Goal: Navigation & Orientation: Understand site structure

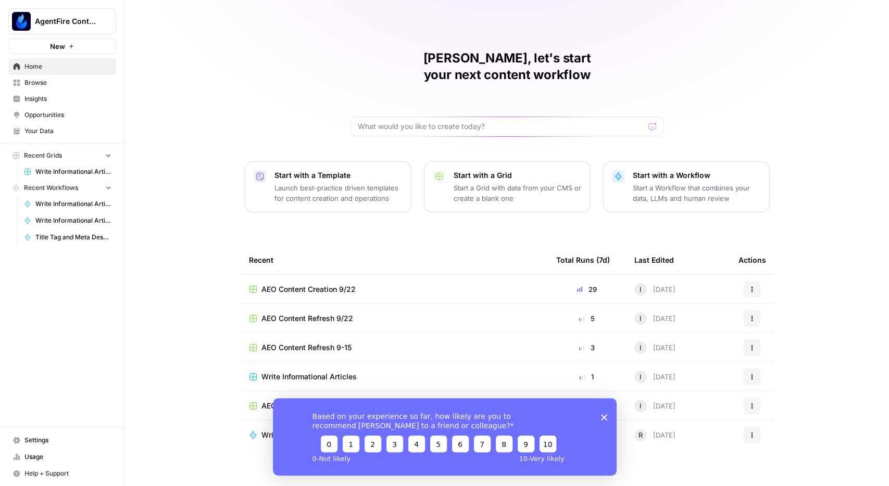
click at [44, 96] on span "Insights" at bounding box center [67, 98] width 87 height 9
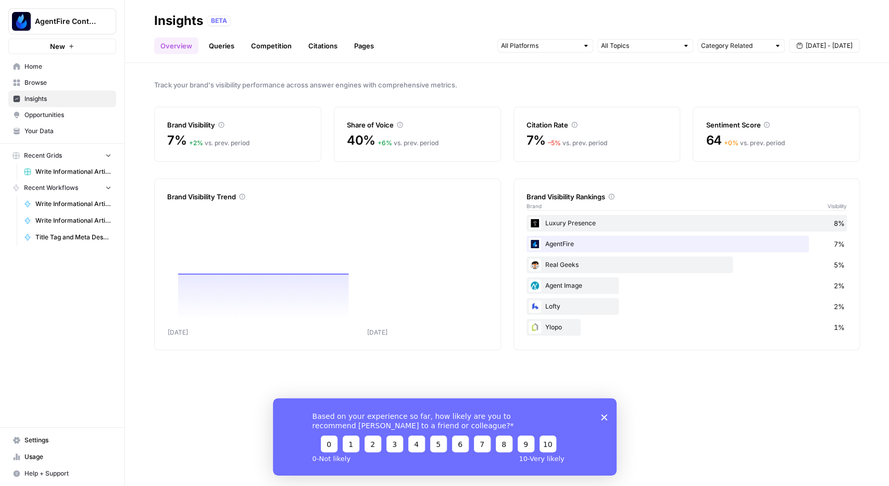
click at [607, 419] on div "Based on your experience so far, how likely are you to recommend AirOps to a fr…" at bounding box center [444, 437] width 344 height 78
click at [605, 418] on icon "Close survey" at bounding box center [604, 417] width 6 height 6
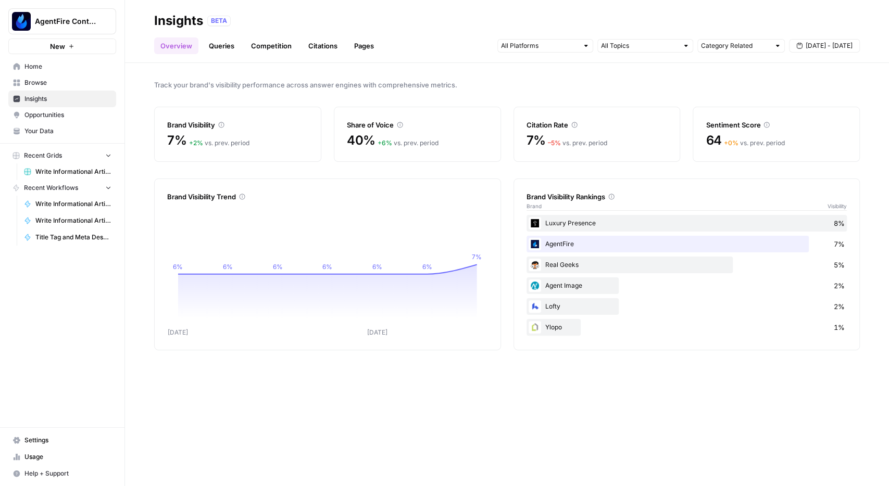
click at [222, 48] on link "Queries" at bounding box center [222, 46] width 38 height 17
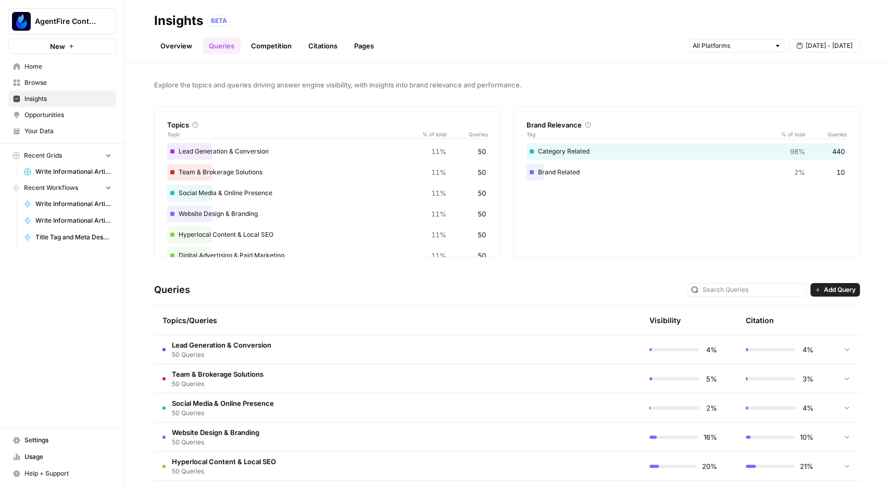
click at [281, 48] on link "Competition" at bounding box center [271, 46] width 53 height 17
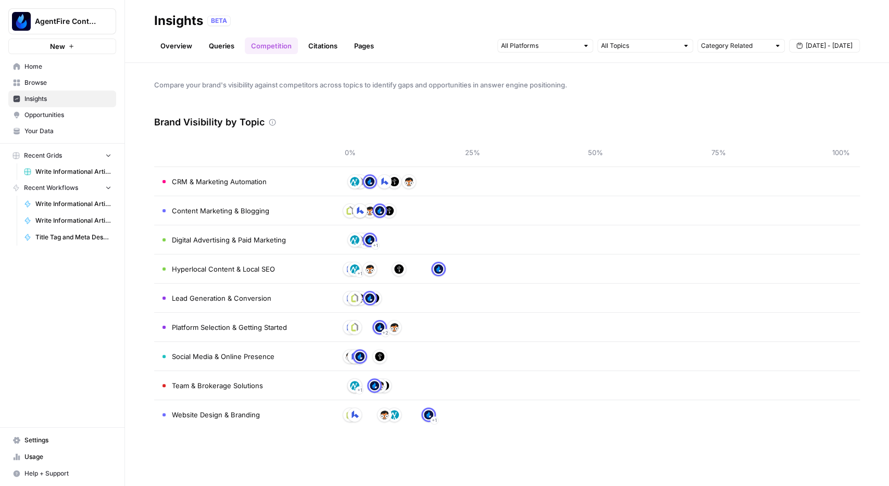
click at [325, 44] on link "Citations" at bounding box center [323, 46] width 42 height 17
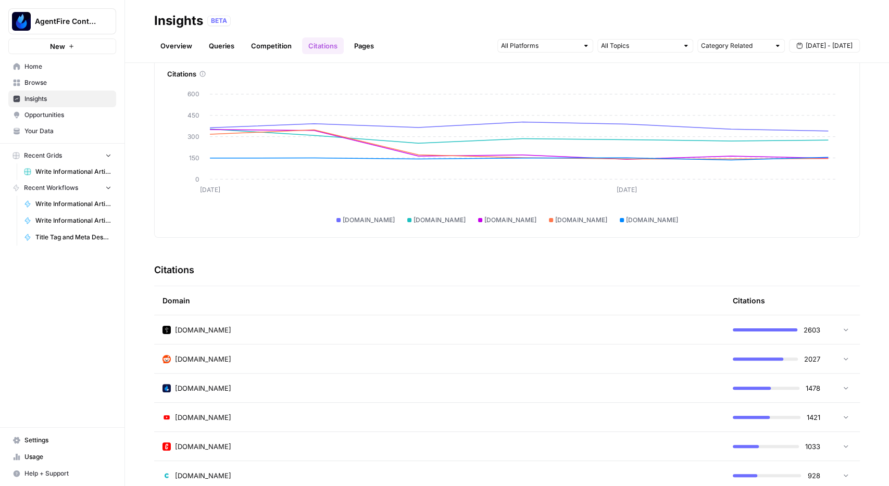
scroll to position [86, 0]
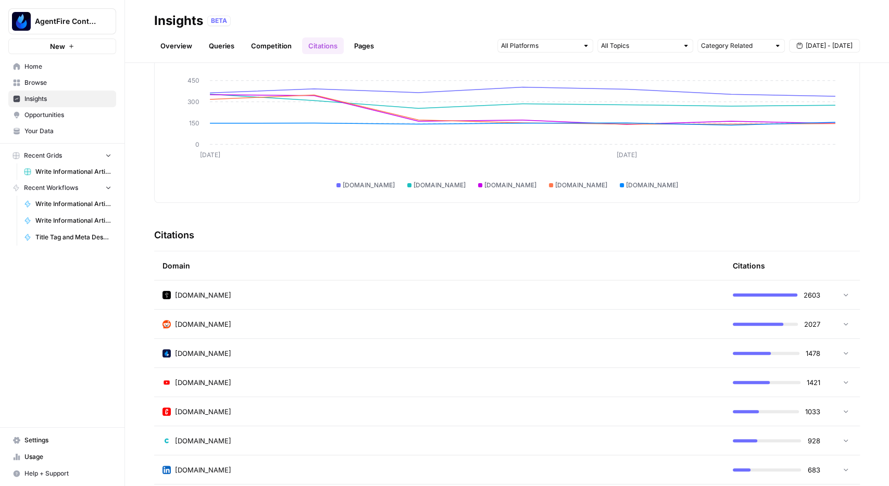
click at [422, 307] on td "luxurypresence.com" at bounding box center [439, 295] width 570 height 29
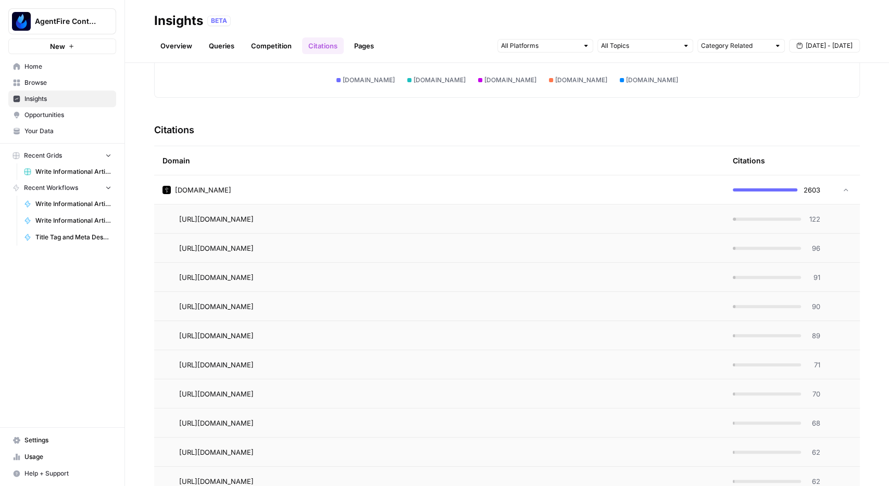
scroll to position [207, 0]
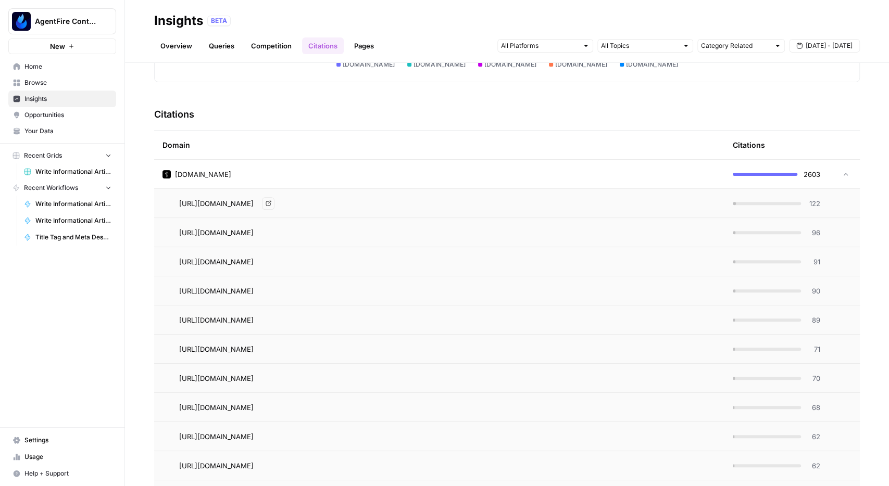
click at [493, 171] on div "luxurypresence.com" at bounding box center [440, 174] width 554 height 10
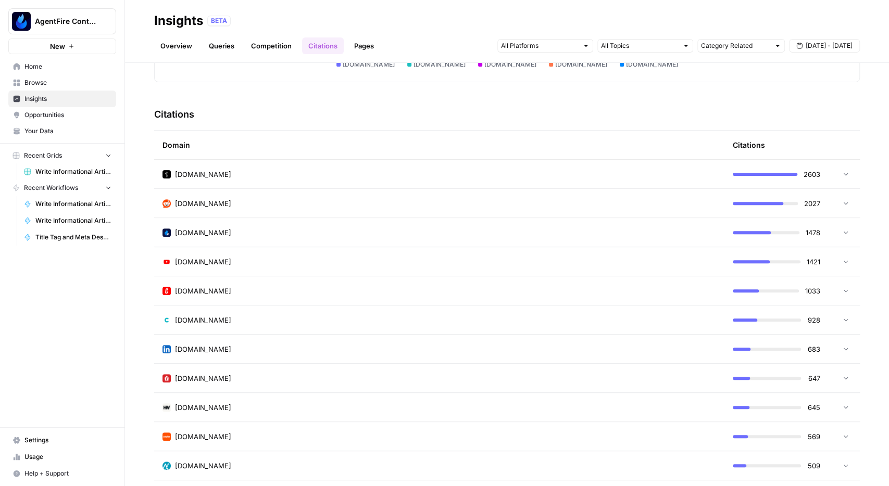
click at [444, 232] on div "agentfire.com" at bounding box center [440, 233] width 554 height 10
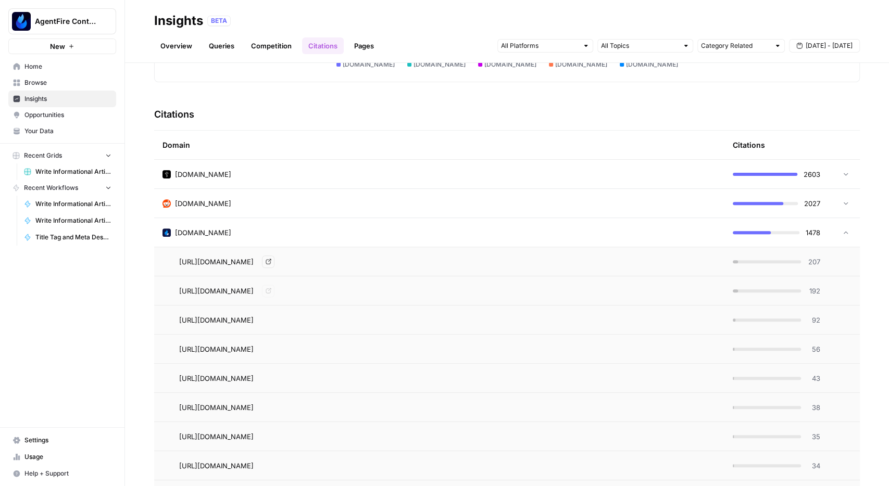
click at [458, 258] on div "https://agentfire.com/blog/local-seo-for-real-estate/ Go to page" at bounding box center [447, 262] width 537 height 13
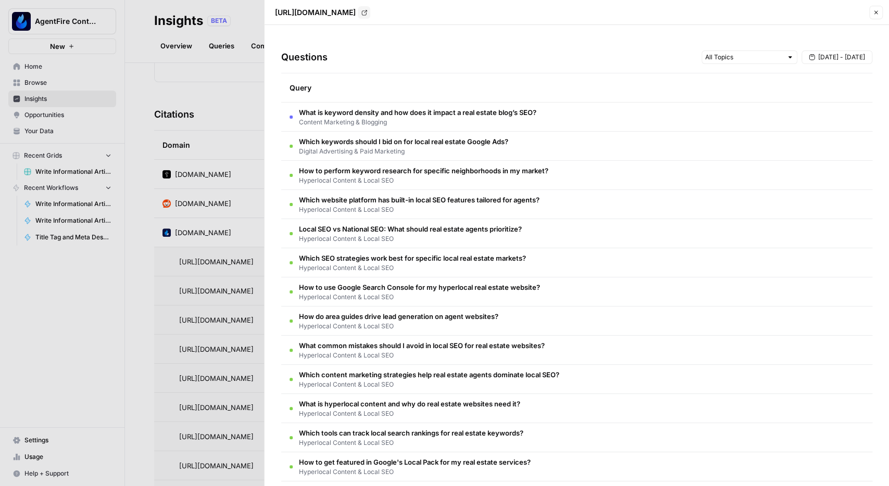
click at [584, 113] on td "What is keyword density and how does it impact a real estate blog’s SEO? Conten…" at bounding box center [576, 117] width 591 height 29
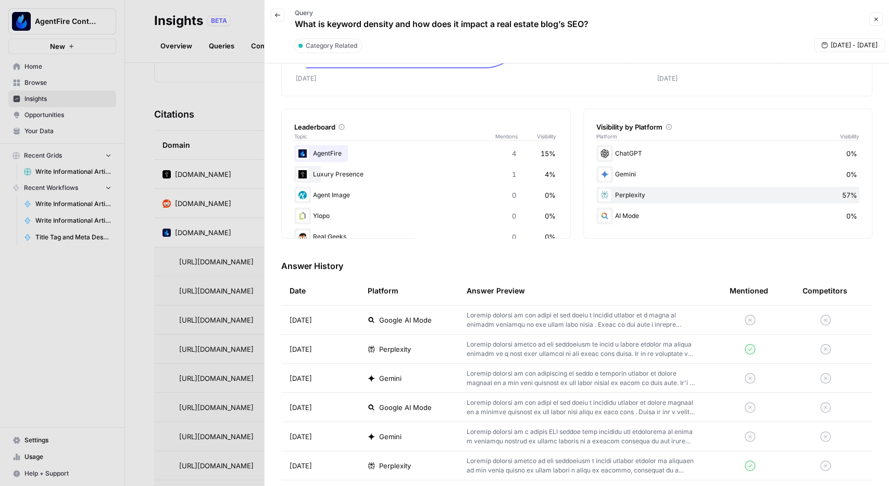
scroll to position [121, 0]
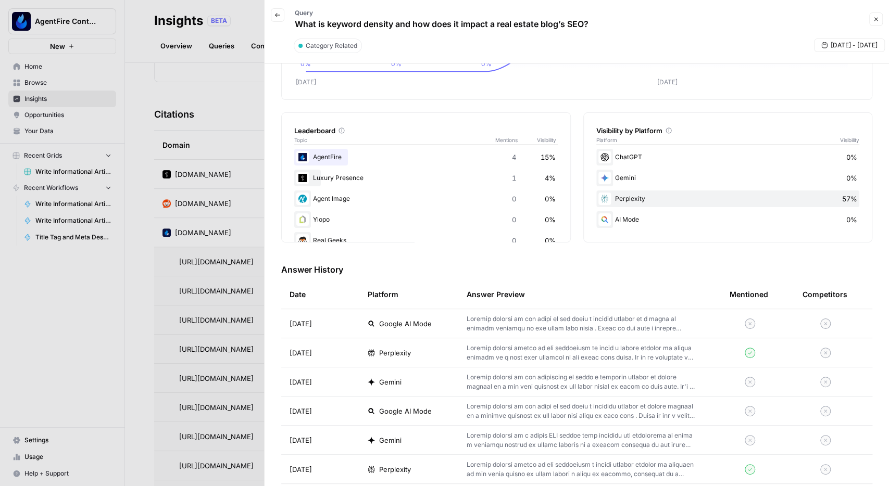
click at [877, 24] on button "Close" at bounding box center [876, 20] width 14 height 14
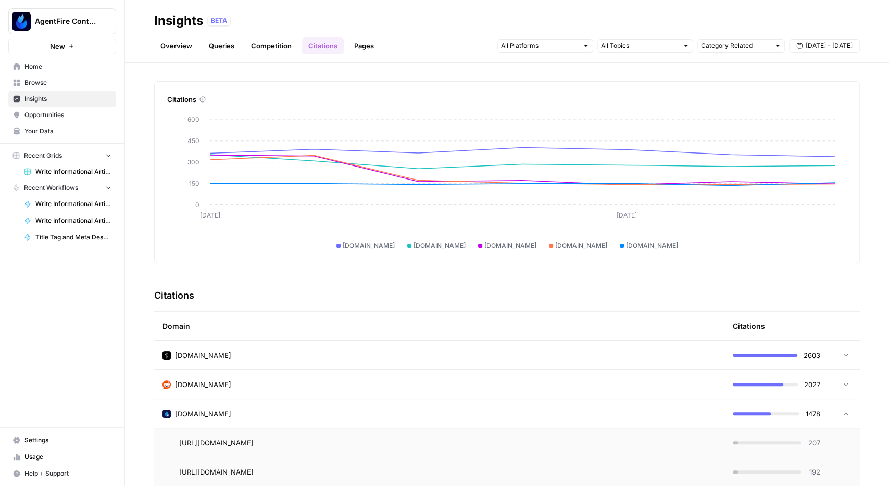
scroll to position [0, 0]
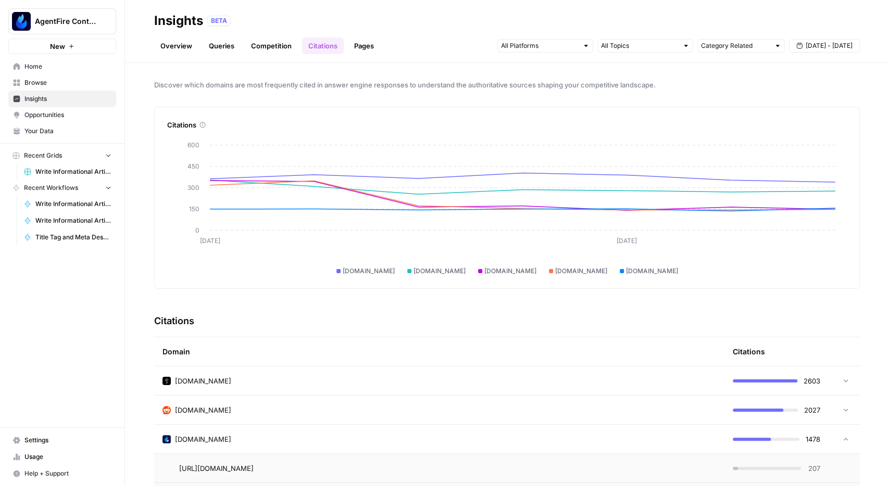
click at [48, 118] on span "Opportunities" at bounding box center [67, 114] width 87 height 9
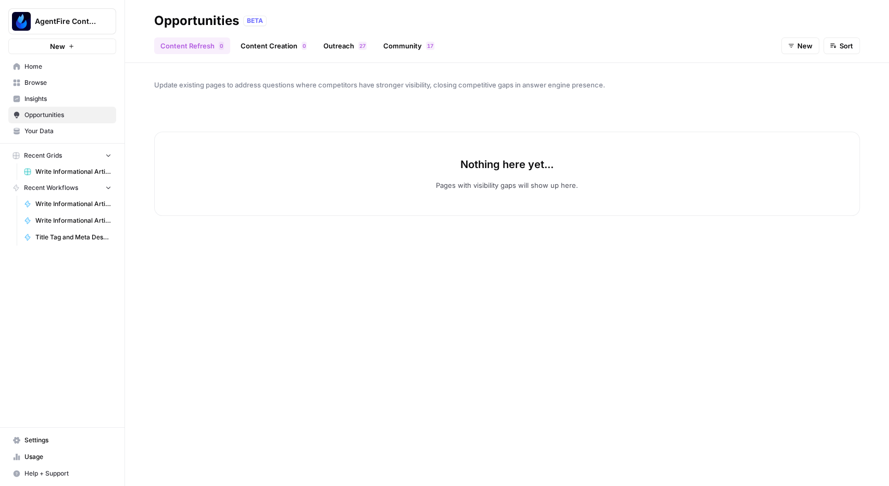
click at [268, 45] on link "Content Creation 0" at bounding box center [273, 46] width 79 height 17
click at [187, 45] on link "Content Refresh 0" at bounding box center [192, 46] width 76 height 17
click at [337, 46] on link "Outreach 7 2" at bounding box center [345, 46] width 56 height 17
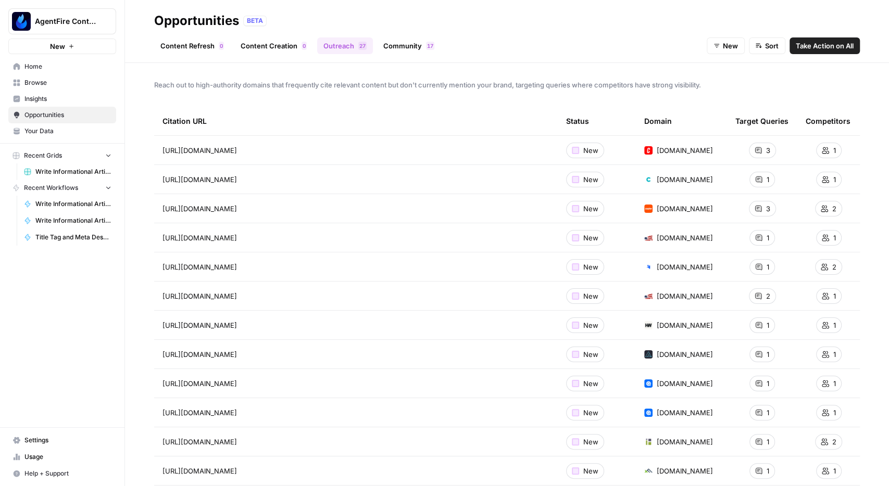
click at [399, 44] on link "Community 7 1" at bounding box center [409, 46] width 64 height 17
